Goal: Task Accomplishment & Management: Use online tool/utility

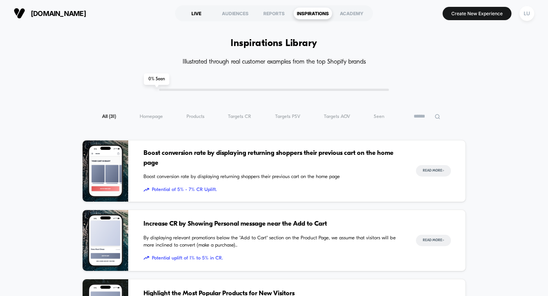
click at [200, 13] on div "LIVE" at bounding box center [196, 13] width 39 height 12
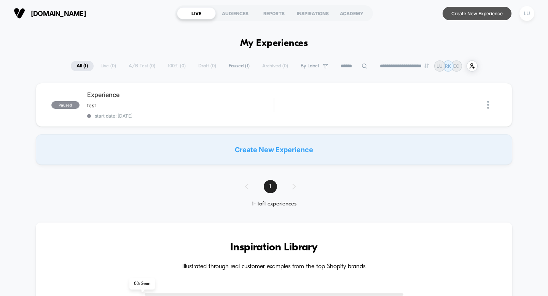
click at [466, 13] on button "Create New Experience" at bounding box center [477, 13] width 69 height 13
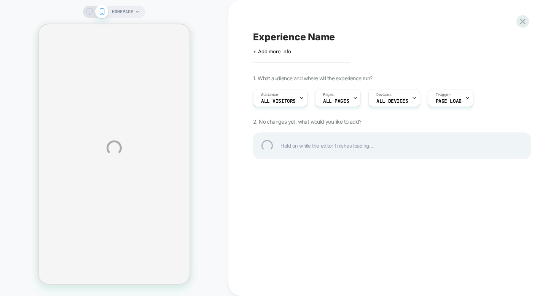
click at [91, 10] on div "HOMEPAGE Experience Name Click to edit experience details + Add more info 1. Wh…" at bounding box center [274, 148] width 548 height 296
click at [87, 15] on div "HOMEPAGE Experience Name Click to edit experience details + Add more info 1. Wh…" at bounding box center [274, 148] width 548 height 296
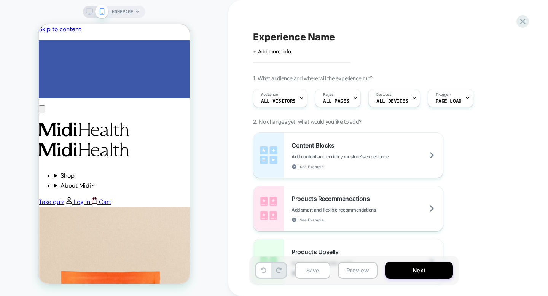
click at [88, 11] on icon at bounding box center [89, 11] width 7 height 7
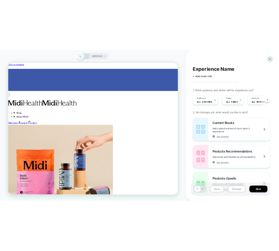
scroll to position [0, 0]
